Goal: Transaction & Acquisition: Obtain resource

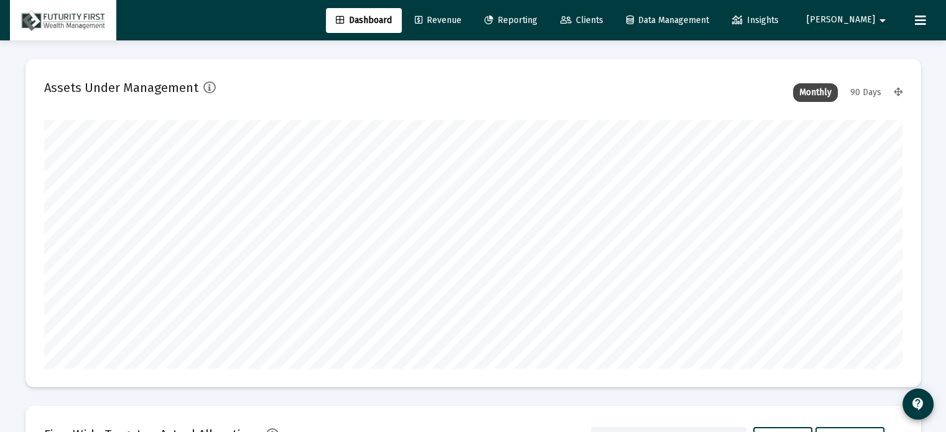
scroll to position [249, 462]
type input "[DATE]"
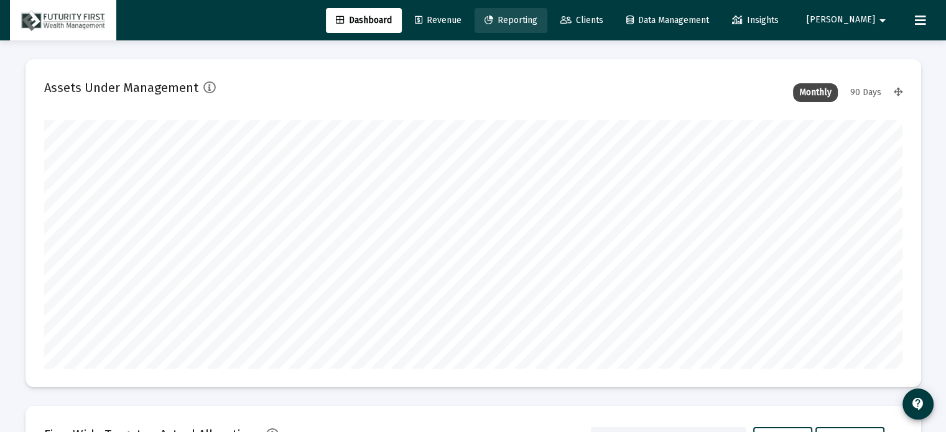
click at [547, 12] on link "Reporting" at bounding box center [511, 20] width 73 height 25
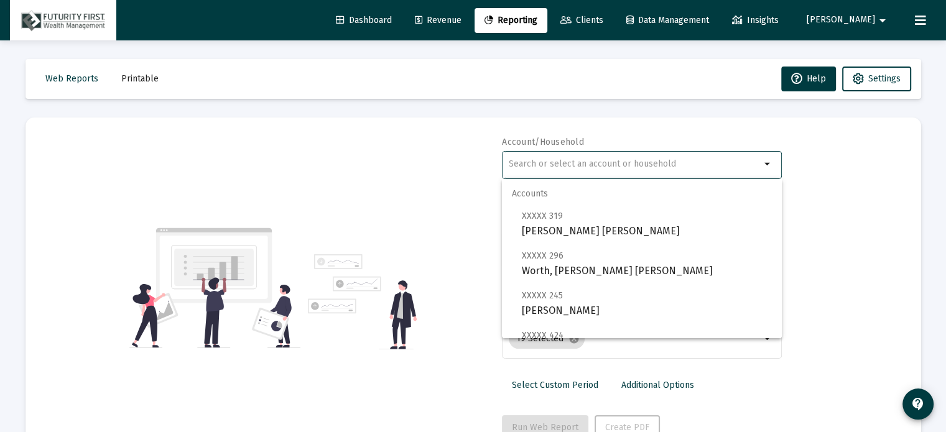
click at [524, 161] on input "text" at bounding box center [635, 164] width 252 height 10
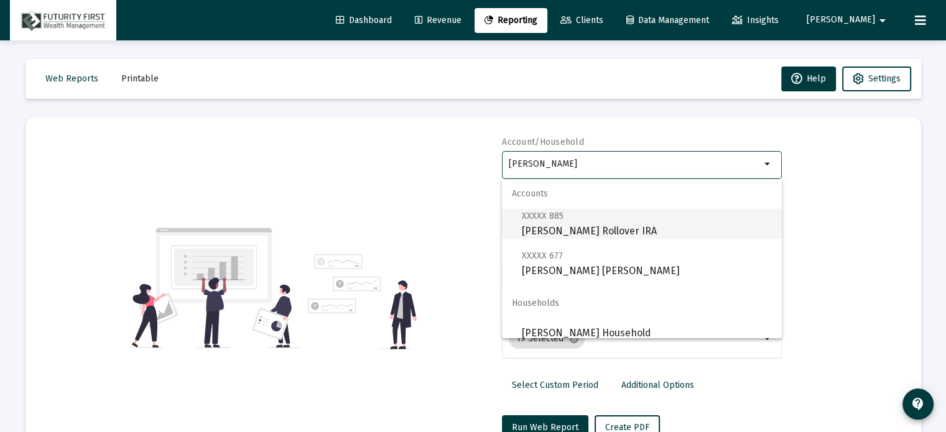
scroll to position [10, 0]
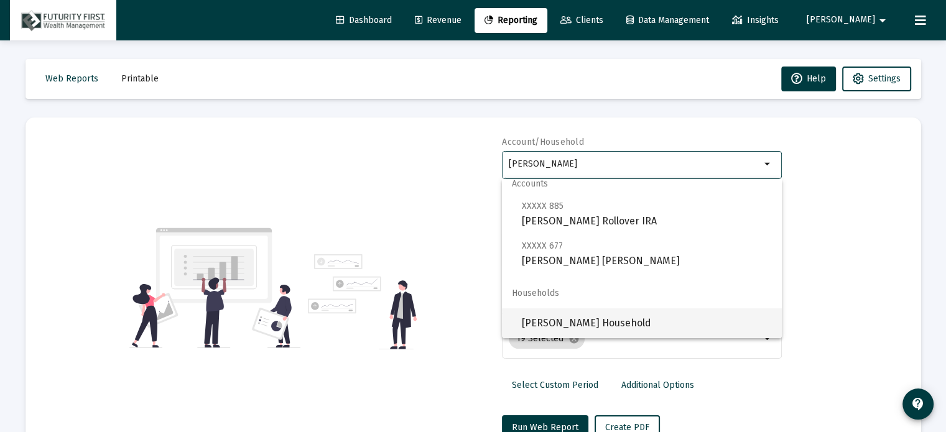
click at [577, 324] on span "[PERSON_NAME] Household" at bounding box center [647, 324] width 250 height 30
type input "[PERSON_NAME] Household"
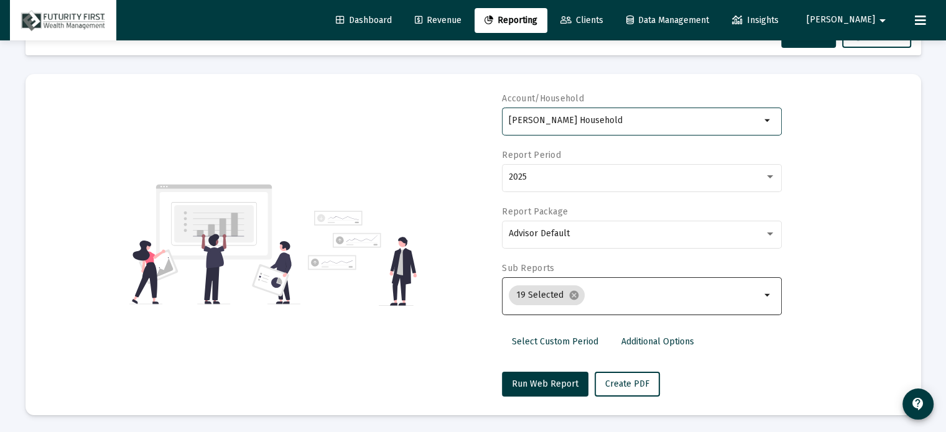
scroll to position [44, 0]
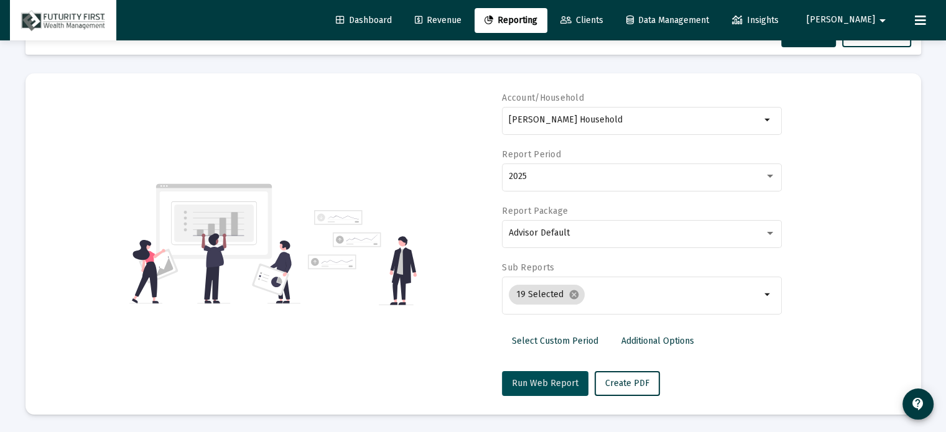
click at [540, 390] on button "Run Web Report" at bounding box center [545, 383] width 86 height 25
select select "View all"
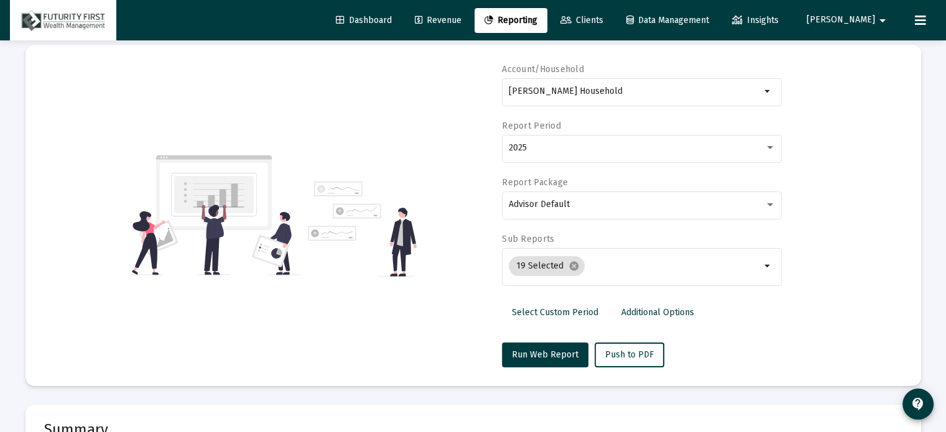
scroll to position [169, 0]
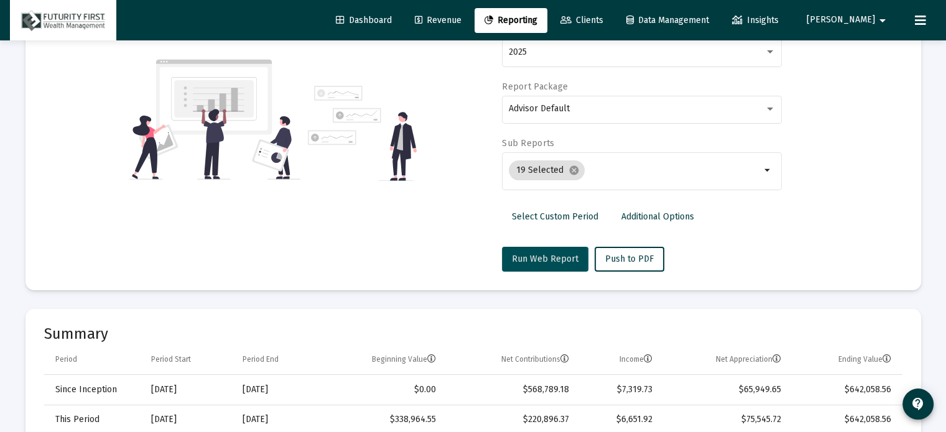
click at [521, 258] on span "Run Web Report" at bounding box center [545, 259] width 67 height 11
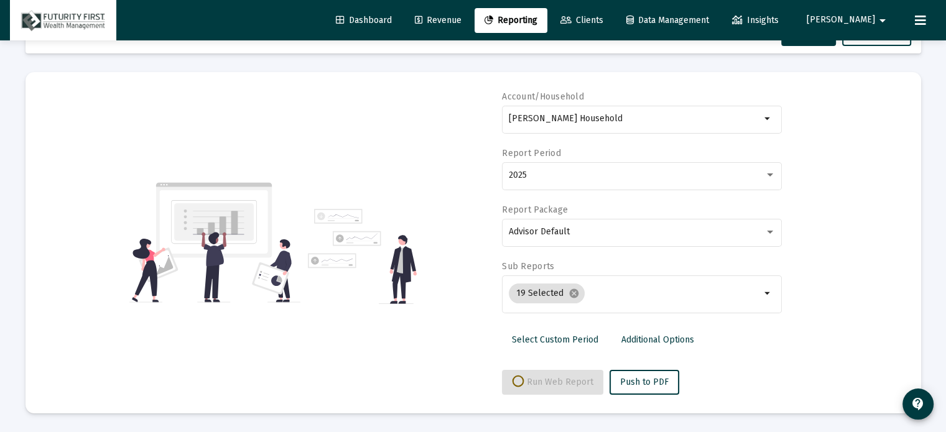
scroll to position [44, 0]
select select "View all"
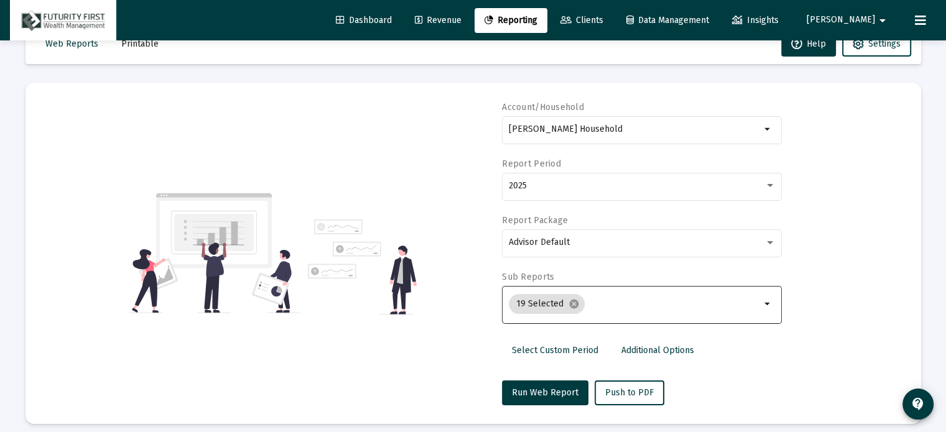
scroll to position [62, 0]
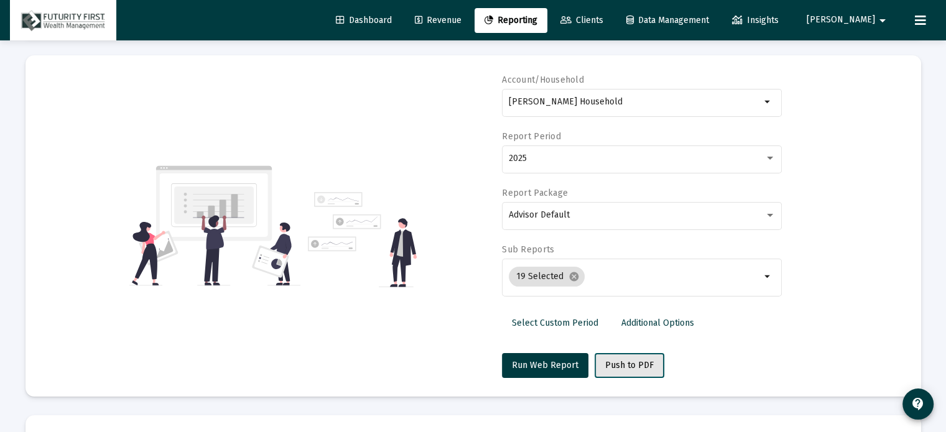
click at [630, 370] on span "Push to PDF" at bounding box center [629, 365] width 49 height 11
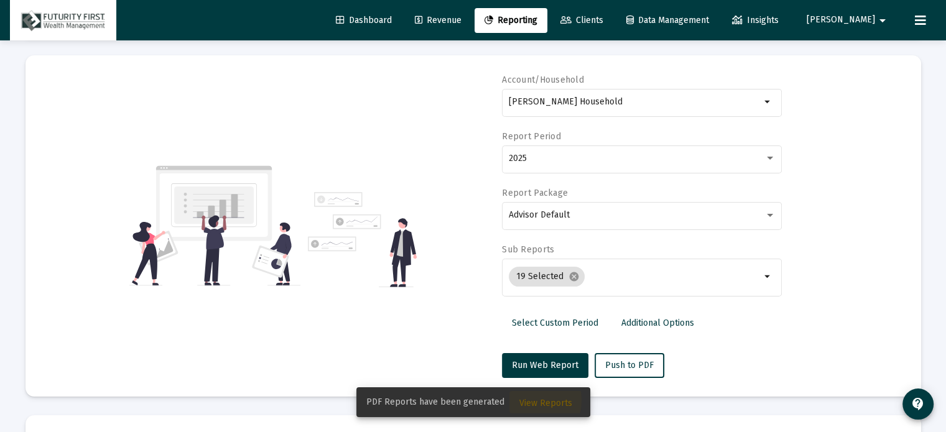
click at [523, 400] on span "View Reports" at bounding box center [545, 403] width 53 height 11
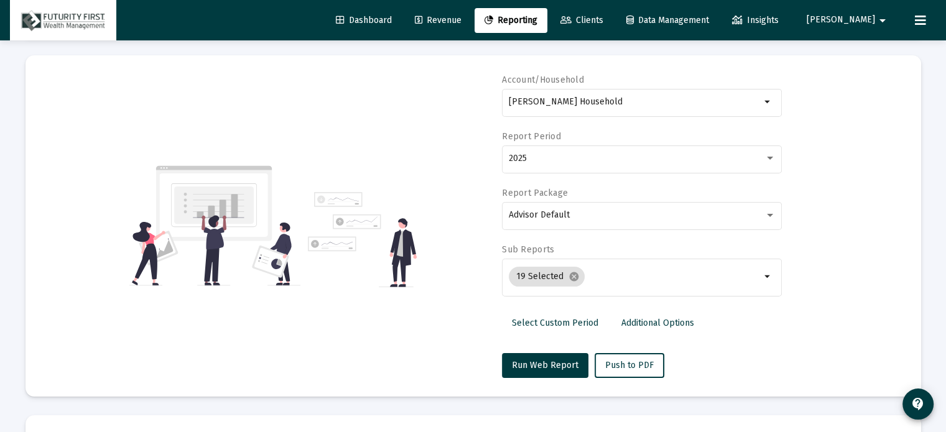
scroll to position [40, 0]
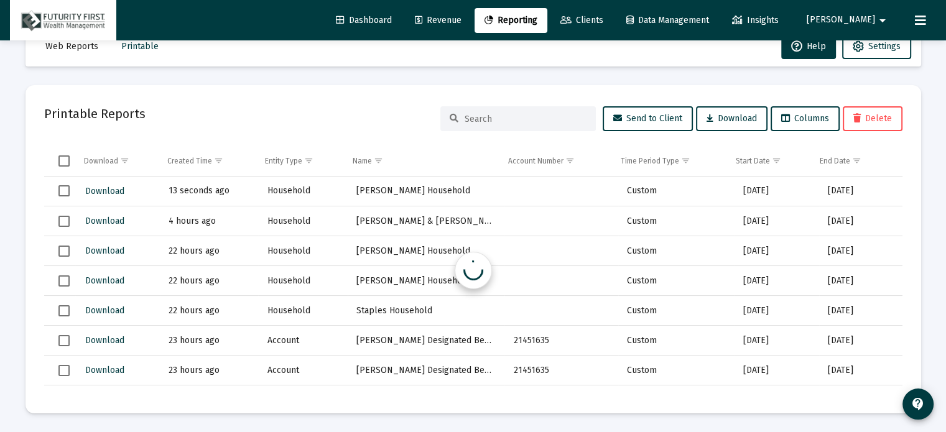
scroll to position [32, 0]
click at [86, 191] on span "Download" at bounding box center [104, 191] width 39 height 11
